Goal: Communication & Community: Answer question/provide support

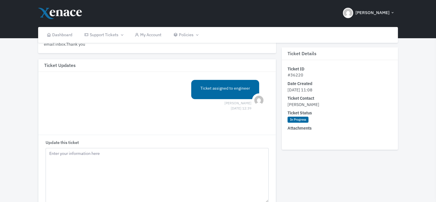
scroll to position [52, 0]
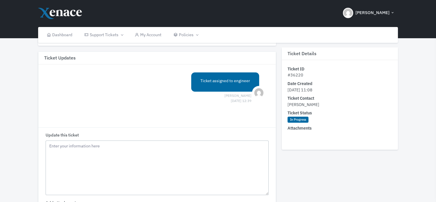
click at [140, 148] on textarea "Update this ticket" at bounding box center [157, 167] width 223 height 54
click at [140, 145] on textarea "hi [PERSON_NAME], just had a phonecall with [PERSON_NAME], she doest want this …" at bounding box center [157, 167] width 223 height 54
click at [192, 147] on textarea "hi [PERSON_NAME], just had a phonecall with [PERSON_NAME], she doesn't want thi…" at bounding box center [157, 167] width 223 height 54
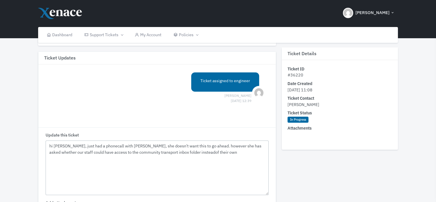
click at [172, 151] on textarea "hi [PERSON_NAME], just had a phonecall with [PERSON_NAME], she doesn't want thi…" at bounding box center [157, 167] width 223 height 54
click at [200, 151] on textarea "hi nathan, just had a phonecall with tina, she doesn't want this to go ahead. h…" at bounding box center [157, 167] width 223 height 54
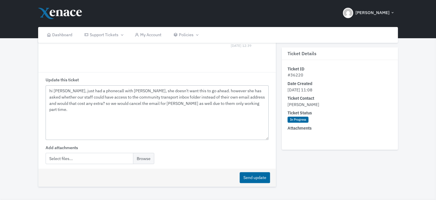
scroll to position [108, 0]
type textarea "hi [PERSON_NAME], just had a phonecall with [PERSON_NAME], she doesn't want thi…"
click at [255, 176] on button "Send update" at bounding box center [255, 176] width 30 height 11
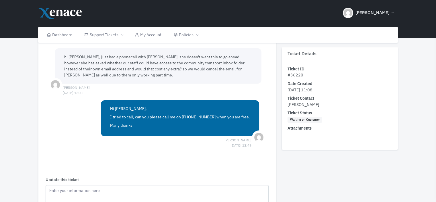
scroll to position [110, 0]
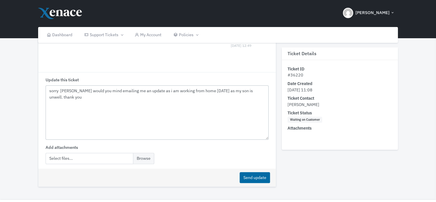
scroll to position [218, 0]
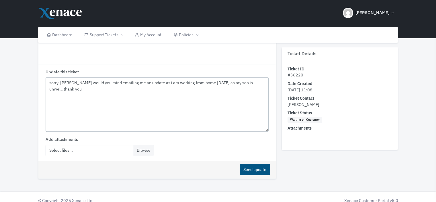
type textarea "sorry [PERSON_NAME] would you mind emailing me an update as i am working from h…"
click at [255, 168] on button "Send update" at bounding box center [255, 169] width 30 height 11
